Goal: Task Accomplishment & Management: Use online tool/utility

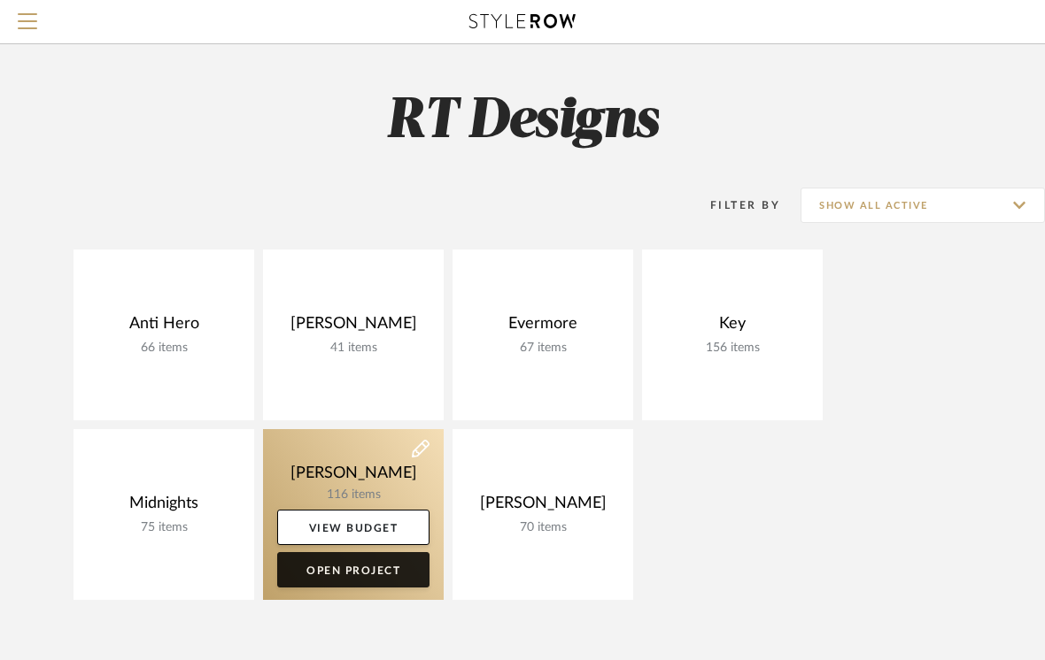
click at [328, 567] on link "Open Project" at bounding box center [353, 569] width 152 height 35
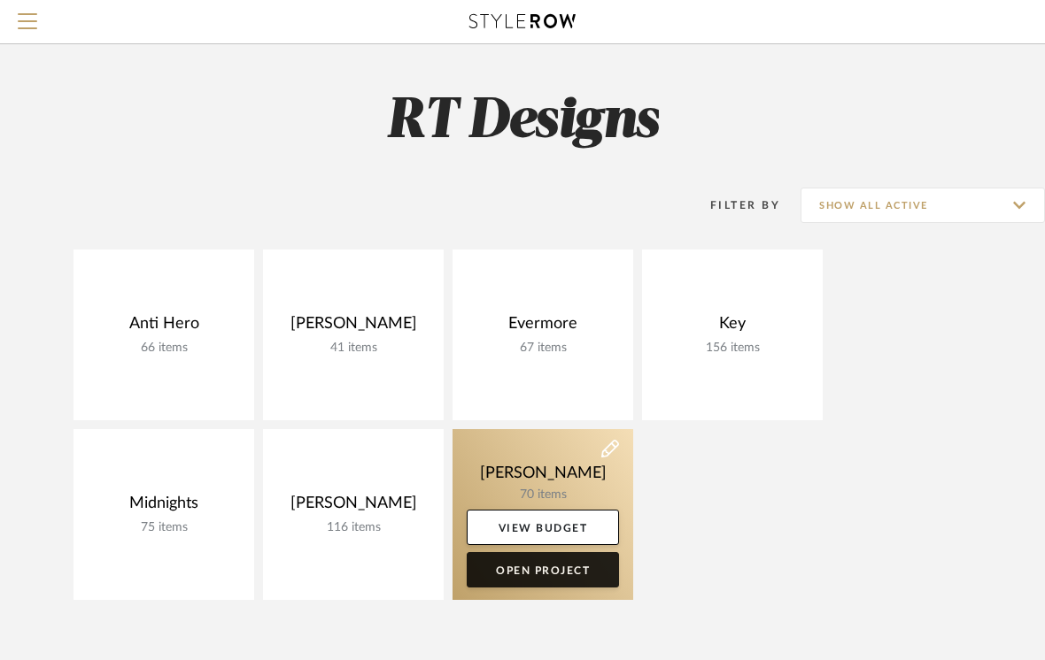
click at [541, 572] on link "Open Project" at bounding box center [543, 569] width 152 height 35
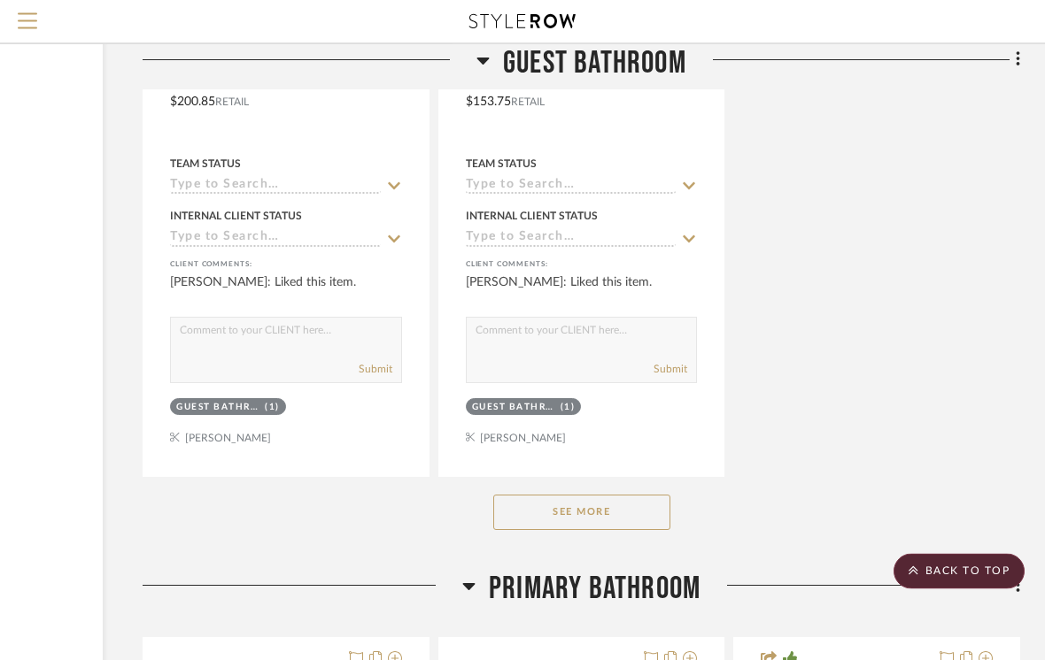
scroll to position [10783, 230]
click at [593, 514] on button "See More" at bounding box center [581, 512] width 177 height 35
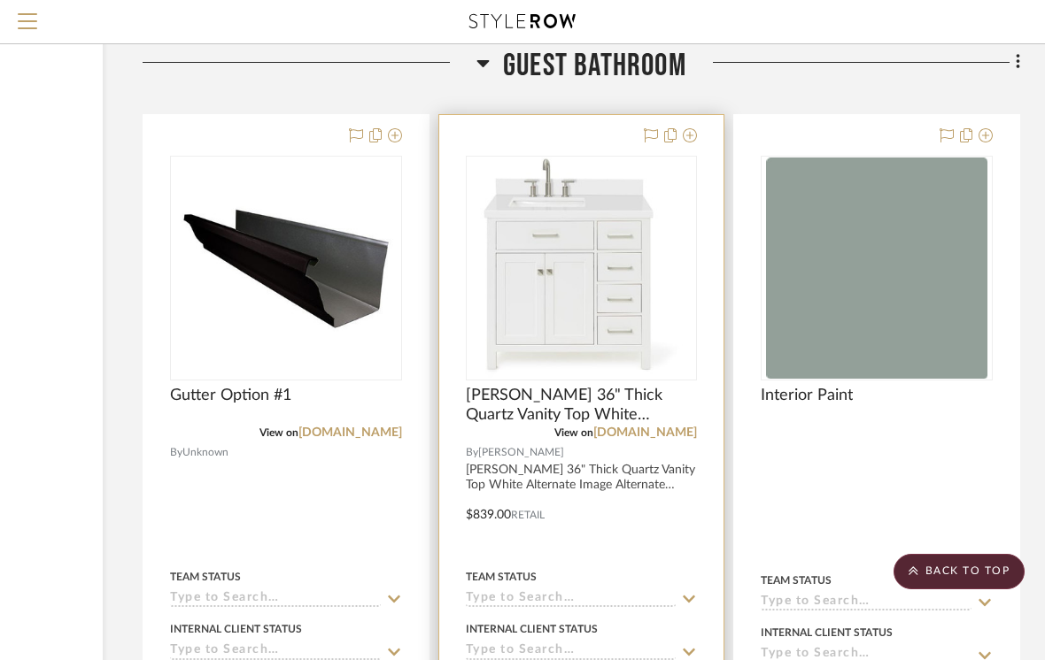
scroll to position [8822, 230]
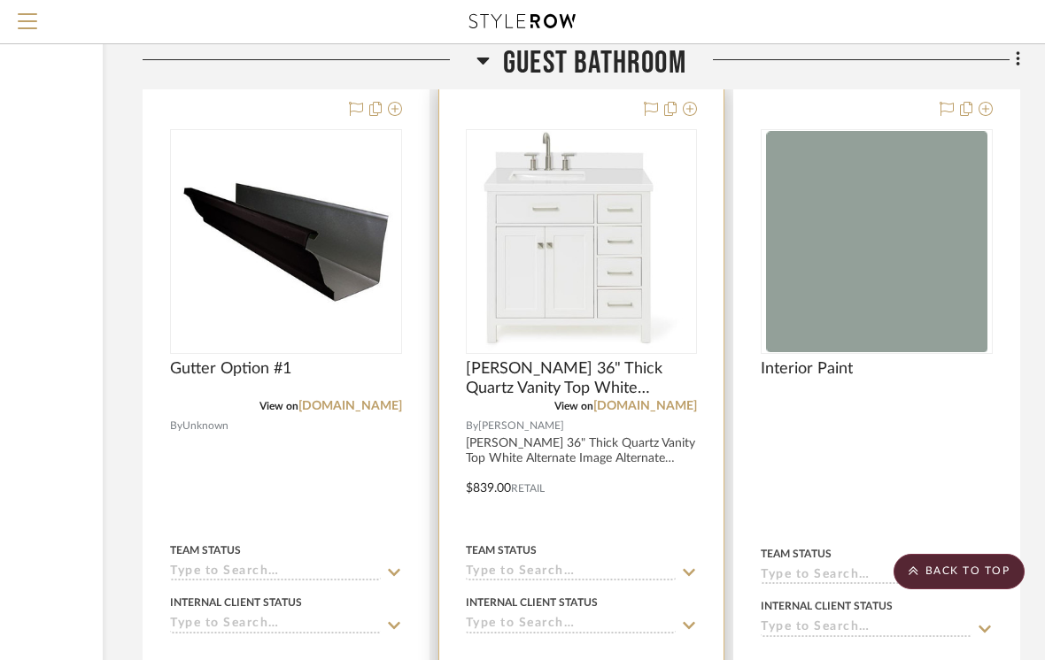
click at [544, 278] on img "0" at bounding box center [580, 241] width 221 height 221
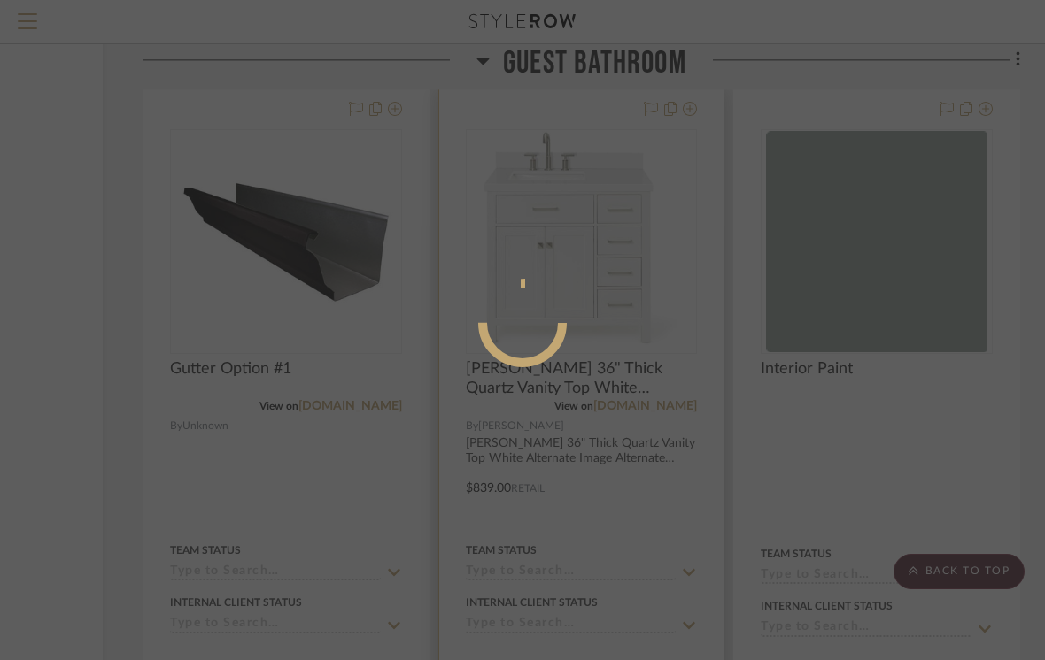
scroll to position [0, 0]
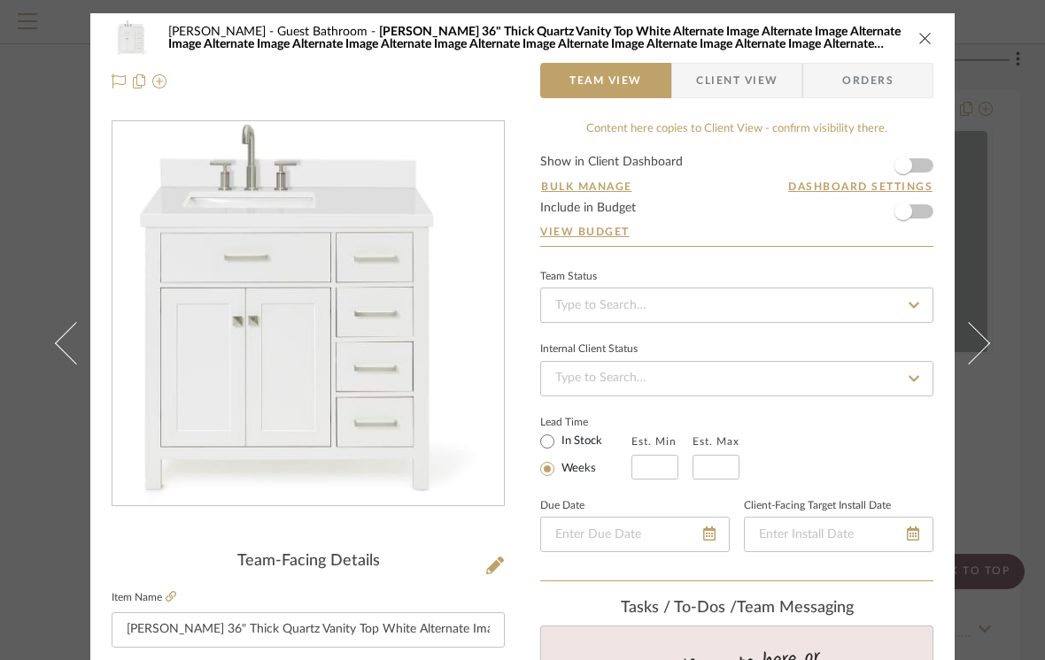
click at [927, 35] on icon "close" at bounding box center [925, 38] width 14 height 14
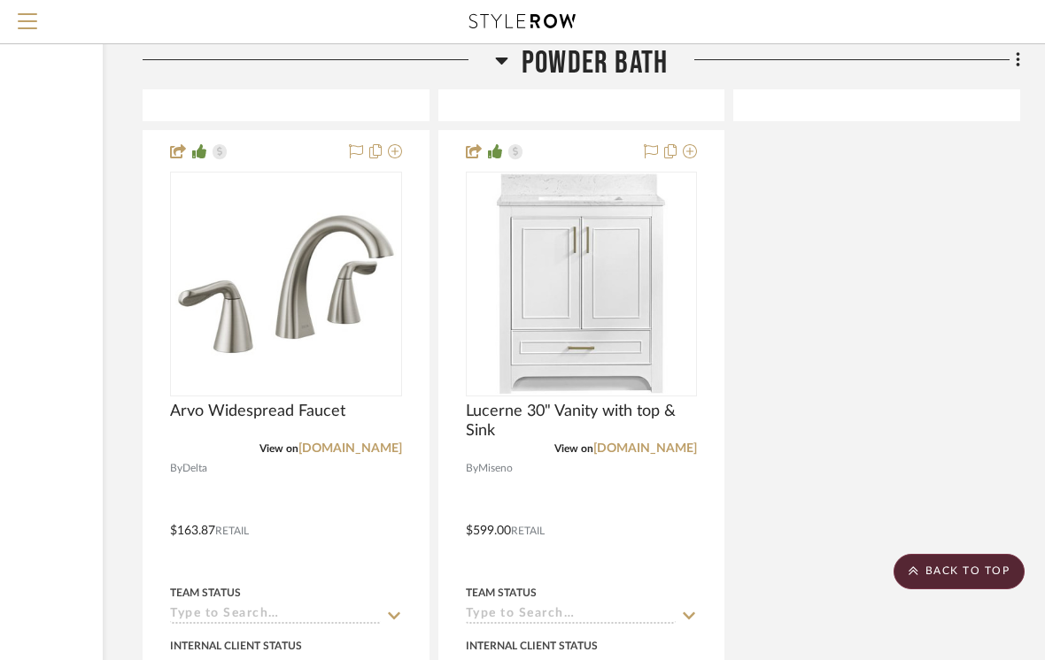
scroll to position [16159, 230]
